Goal: Information Seeking & Learning: Learn about a topic

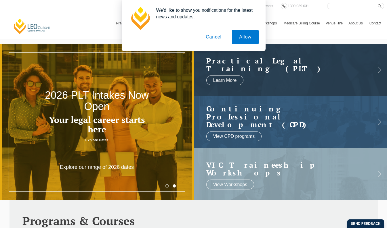
click at [207, 45] on div "We'd like to show you notifications for the latest news and updates. Allow Canc…" at bounding box center [194, 25] width 144 height 51
click at [209, 39] on button "Cancel" at bounding box center [213, 37] width 30 height 14
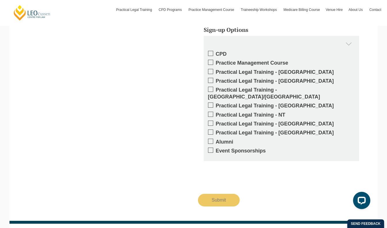
scroll to position [958, 0]
